Goal: Task Accomplishment & Management: Complete application form

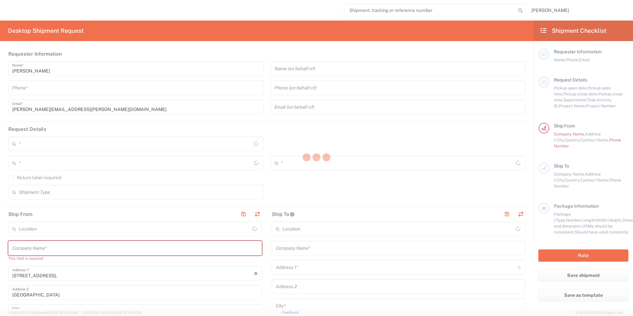
type input "3213"
type input "Syneos Health UK Limited"
type input "[GEOGRAPHIC_DATA]"
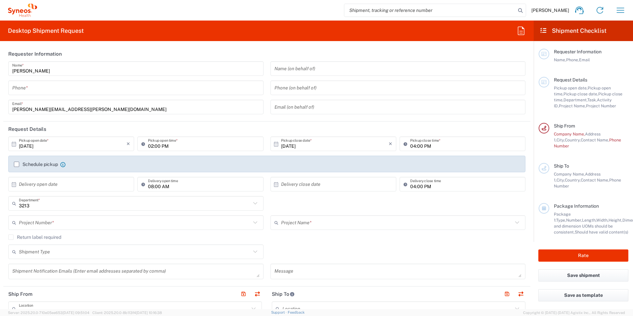
click at [60, 90] on input "tel" at bounding box center [135, 88] width 247 height 12
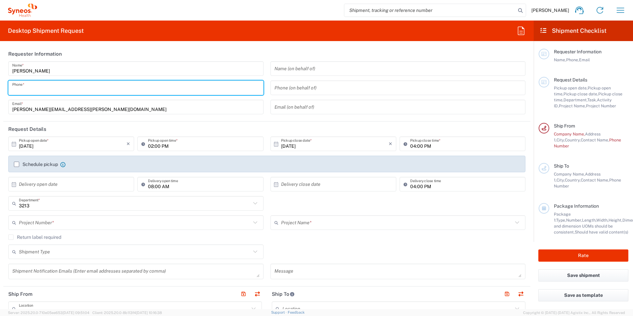
type input "07948538468"
click at [127, 145] on icon "×" at bounding box center [128, 143] width 4 height 11
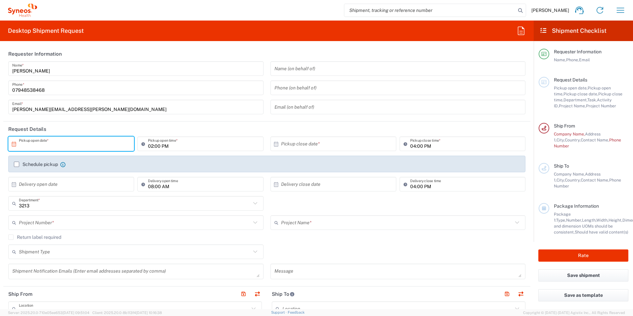
click at [112, 142] on input "text" at bounding box center [73, 144] width 108 height 12
click at [12, 144] on icon at bounding box center [14, 144] width 6 height 6
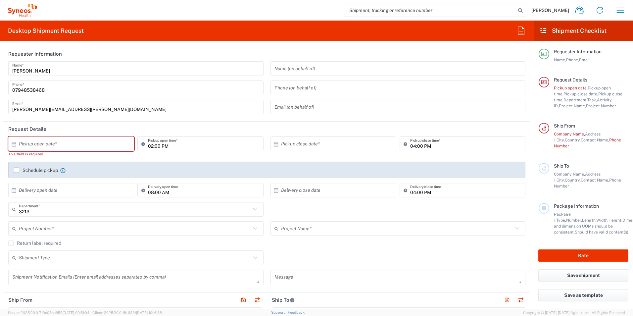
click at [13, 144] on icon at bounding box center [14, 144] width 6 height 6
drag, startPoint x: 76, startPoint y: 171, endPoint x: 80, endPoint y: 174, distance: 5.2
click at [80, 174] on span "2" at bounding box center [81, 175] width 10 height 9
type input "[DATE]"
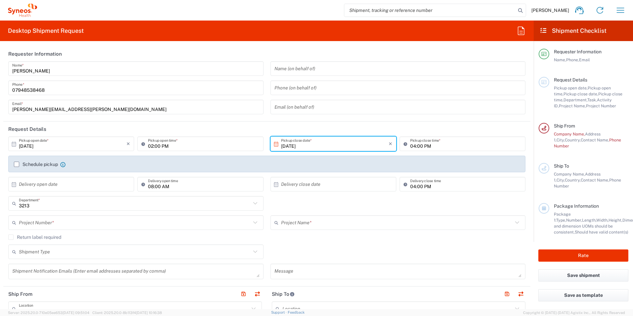
click at [162, 146] on input "02:00 PM" at bounding box center [203, 144] width 111 height 12
click at [156, 144] on input "02:00 PM" at bounding box center [203, 144] width 111 height 12
click at [153, 148] on input "02:00 PM" at bounding box center [203, 144] width 111 height 12
click at [141, 143] on icon at bounding box center [144, 143] width 7 height 11
click at [149, 145] on input "02:00 PM" at bounding box center [203, 144] width 111 height 12
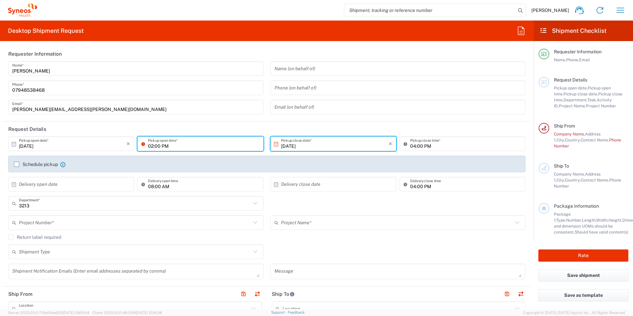
click at [175, 150] on div "02:00 PM Pickup open time *" at bounding box center [200, 143] width 126 height 15
type input "10:00 AM"
click at [199, 173] on div "Schedule pickup When scheduling a pickup please be sure to meet the following c…" at bounding box center [267, 166] width 524 height 21
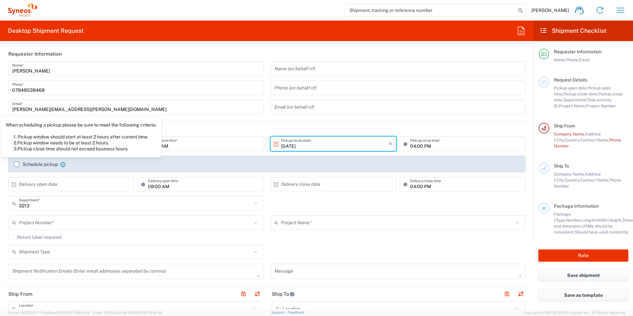
click at [62, 163] on icon at bounding box center [62, 164] width 5 height 5
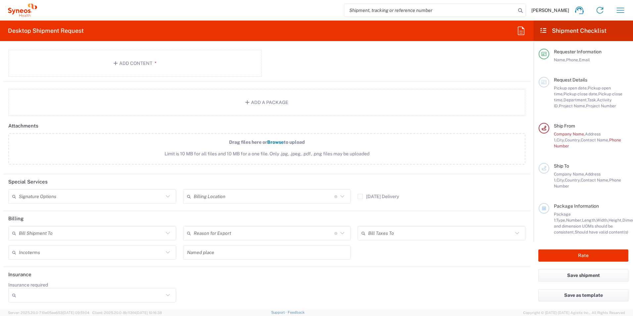
scroll to position [732, 0]
click at [340, 195] on icon at bounding box center [342, 195] width 4 height 2
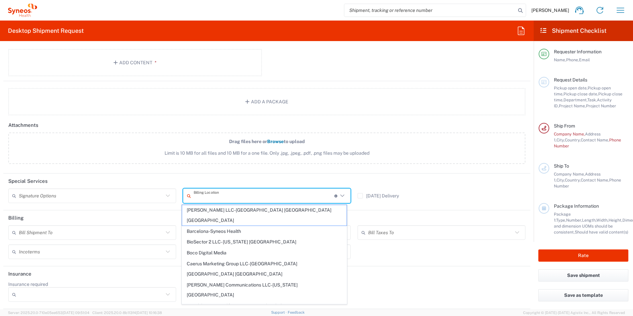
click at [340, 195] on icon at bounding box center [342, 195] width 9 height 9
click at [326, 176] on header "Special Services" at bounding box center [266, 180] width 527 height 15
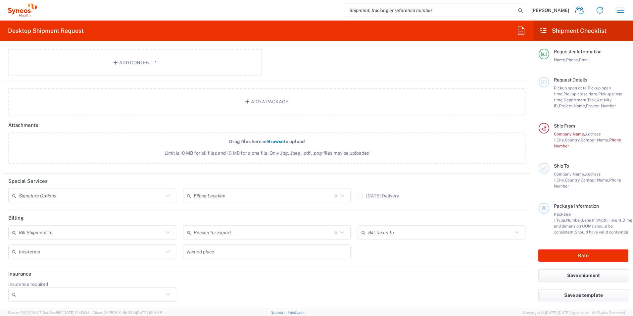
click at [339, 234] on icon at bounding box center [342, 232] width 9 height 9
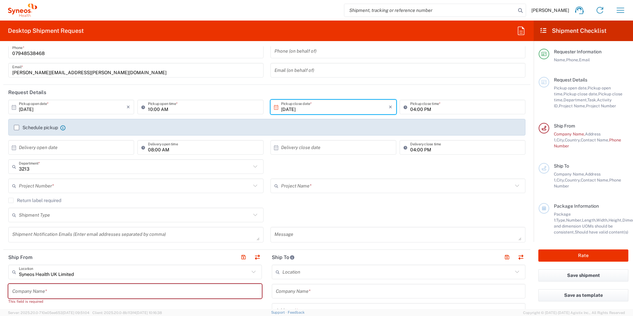
scroll to position [70, 0]
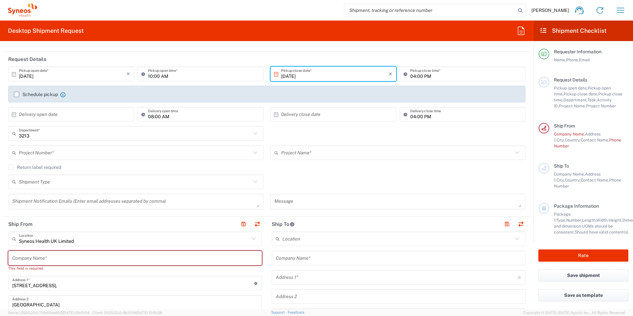
click at [253, 134] on icon at bounding box center [255, 133] width 4 height 2
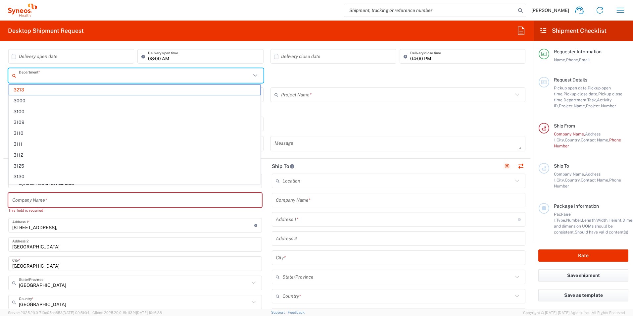
scroll to position [4, 0]
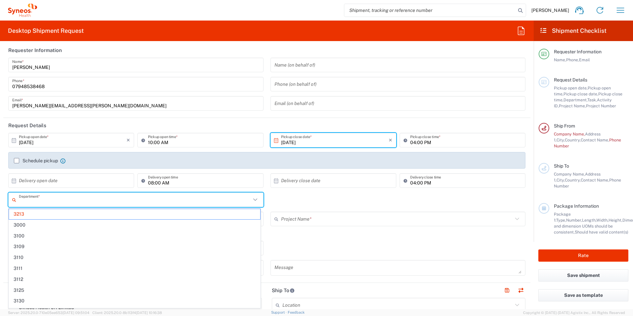
click at [284, 190] on div "× Delivery close date Cancel Apply" at bounding box center [333, 182] width 129 height 19
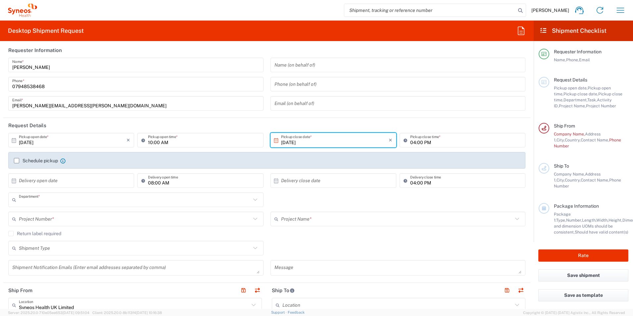
type input "3213"
click at [255, 221] on icon at bounding box center [255, 219] width 9 height 9
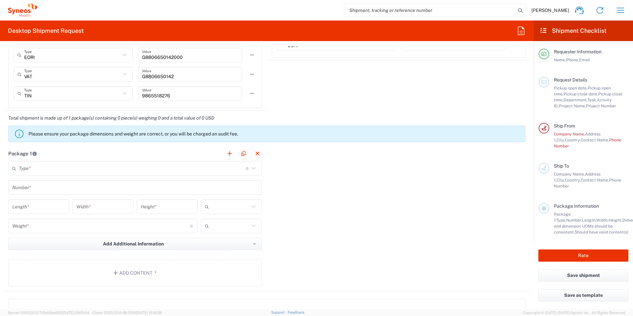
scroll to position [533, 0]
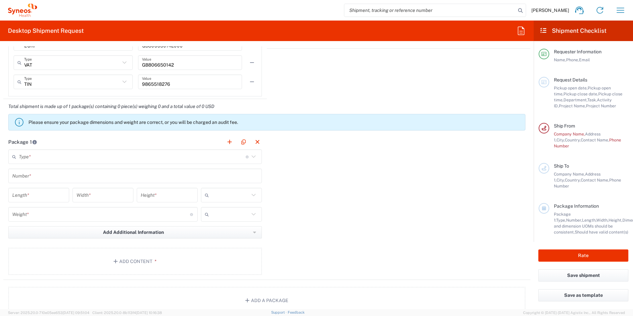
click at [250, 158] on icon at bounding box center [253, 156] width 9 height 9
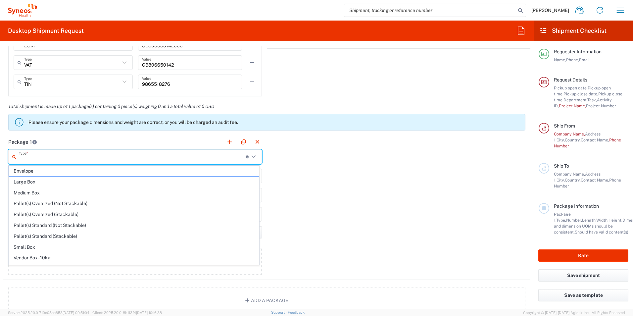
scroll to position [572, 0]
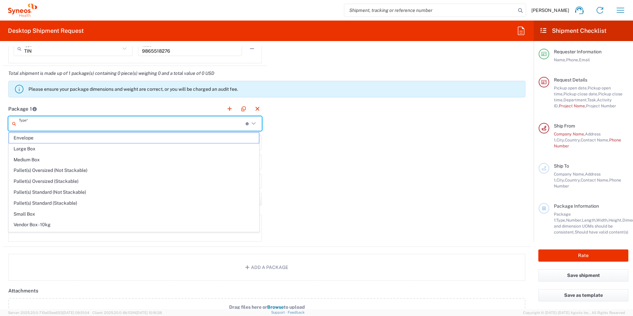
click at [344, 191] on div "Package 1 Type * Material used to package goods Envelope Large Box Medium Box P…" at bounding box center [266, 173] width 527 height 145
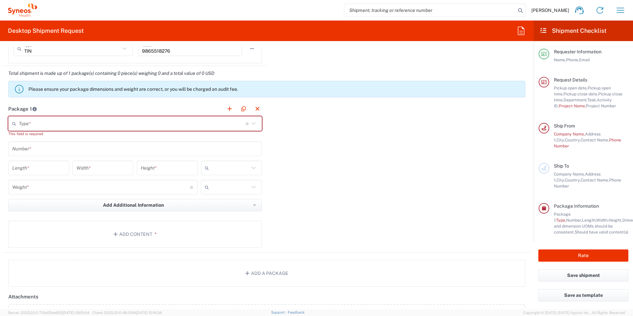
click at [61, 169] on input "number" at bounding box center [38, 168] width 53 height 12
click at [251, 169] on icon at bounding box center [253, 168] width 9 height 9
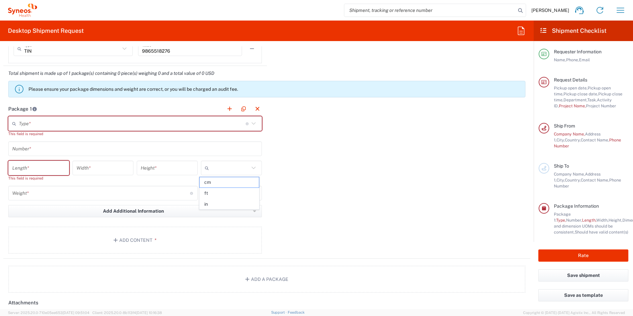
click at [252, 169] on icon at bounding box center [253, 168] width 9 height 9
click at [222, 183] on span "cm" at bounding box center [229, 182] width 59 height 10
type input "cm"
click at [247, 194] on input "text" at bounding box center [231, 193] width 38 height 11
click at [232, 212] on span "kgs" at bounding box center [229, 207] width 59 height 10
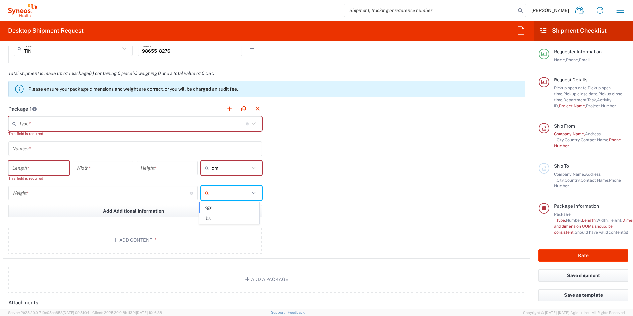
type input "kgs"
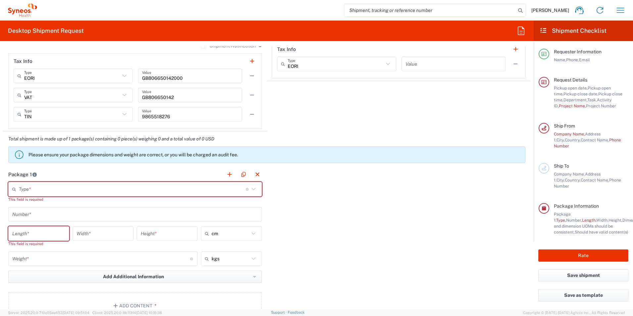
scroll to position [563, 0]
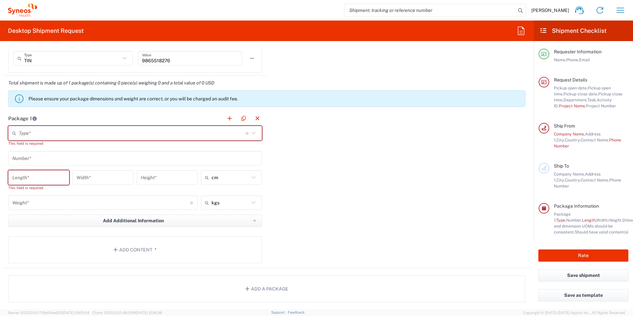
click at [20, 95] on icon at bounding box center [19, 98] width 11 height 11
click at [253, 222] on icon "button" at bounding box center [254, 220] width 3 height 5
click at [323, 208] on div "Package 1 Type * Material used to package goods Envelope Large Box Medium Box P…" at bounding box center [266, 189] width 527 height 157
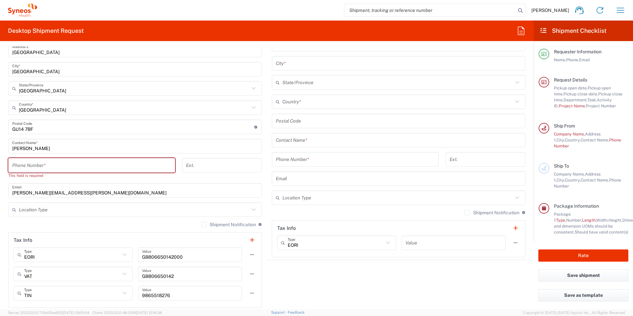
scroll to position [286, 0]
